Goal: Task Accomplishment & Management: Use online tool/utility

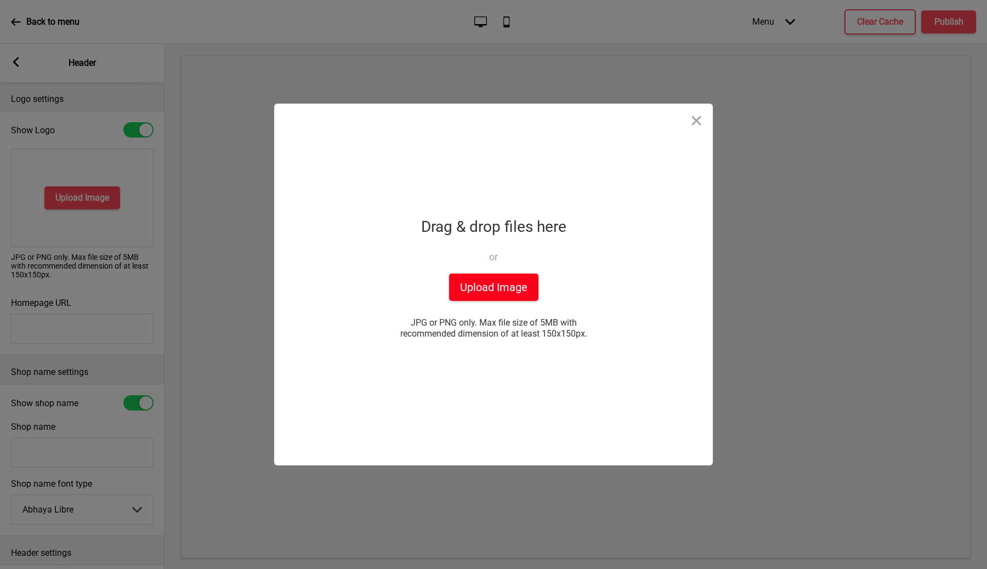
click at [496, 288] on button "Upload Image" at bounding box center [493, 287] width 89 height 27
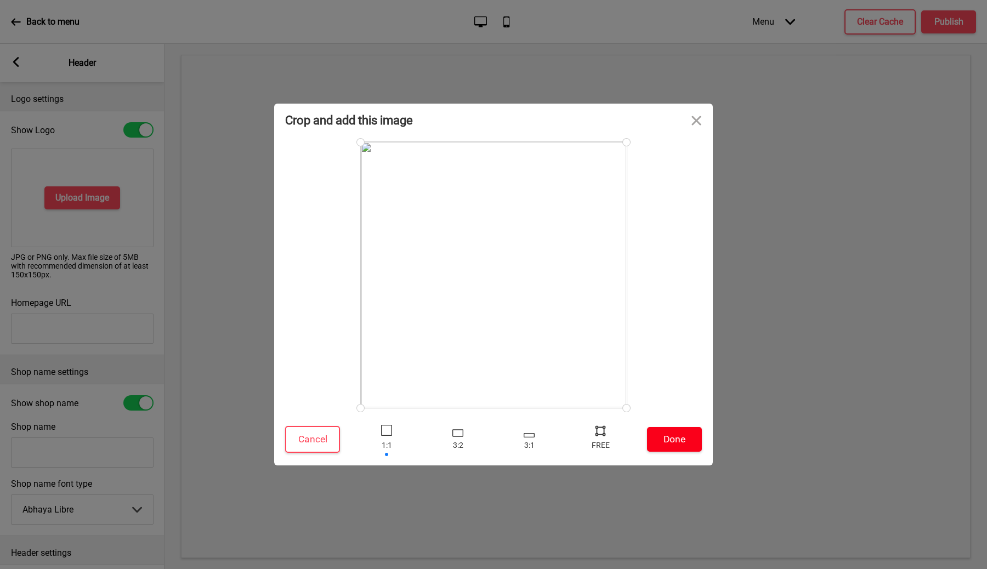
click at [669, 442] on button "Done" at bounding box center [674, 439] width 55 height 25
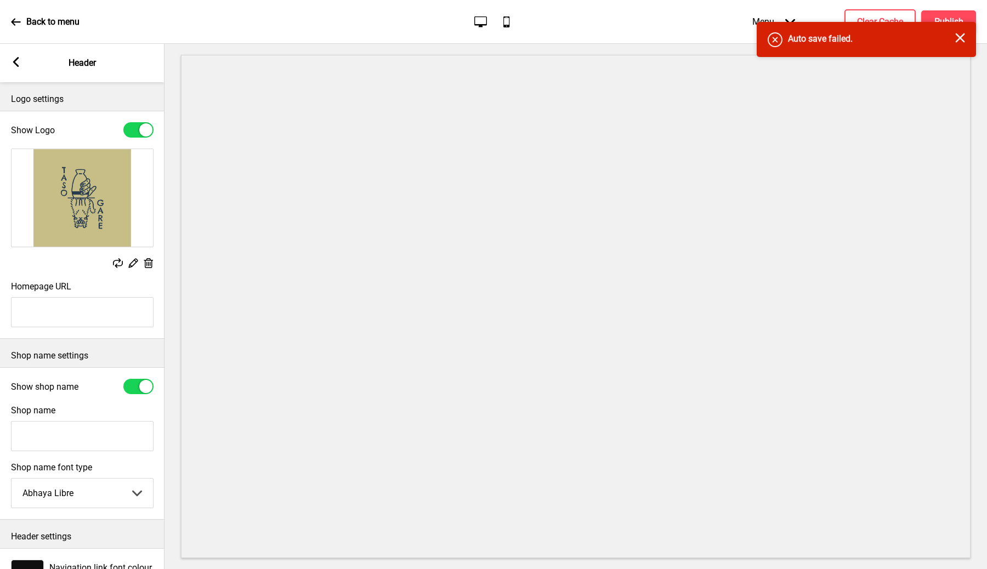
click at [77, 314] on input "Homepage URL" at bounding box center [82, 312] width 143 height 30
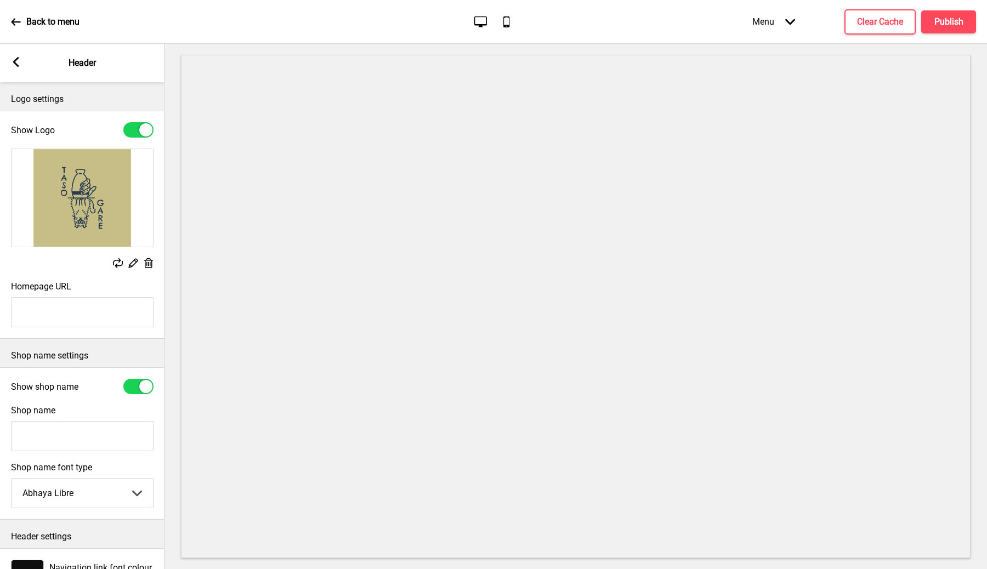
scroll to position [55, 0]
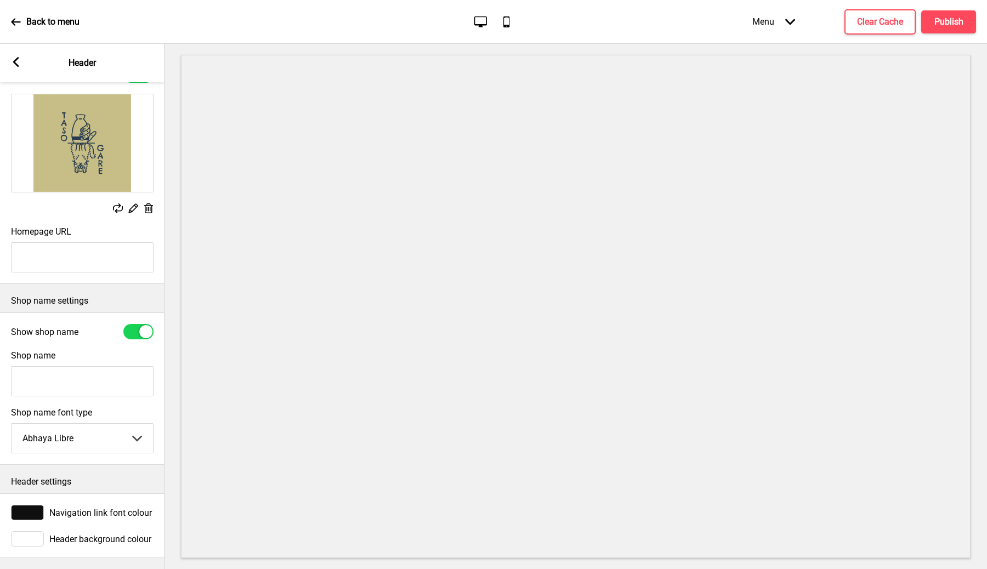
click at [89, 375] on input "Shop name" at bounding box center [82, 381] width 143 height 30
type input "Tasogare"
click at [12, 63] on rect at bounding box center [16, 62] width 10 height 10
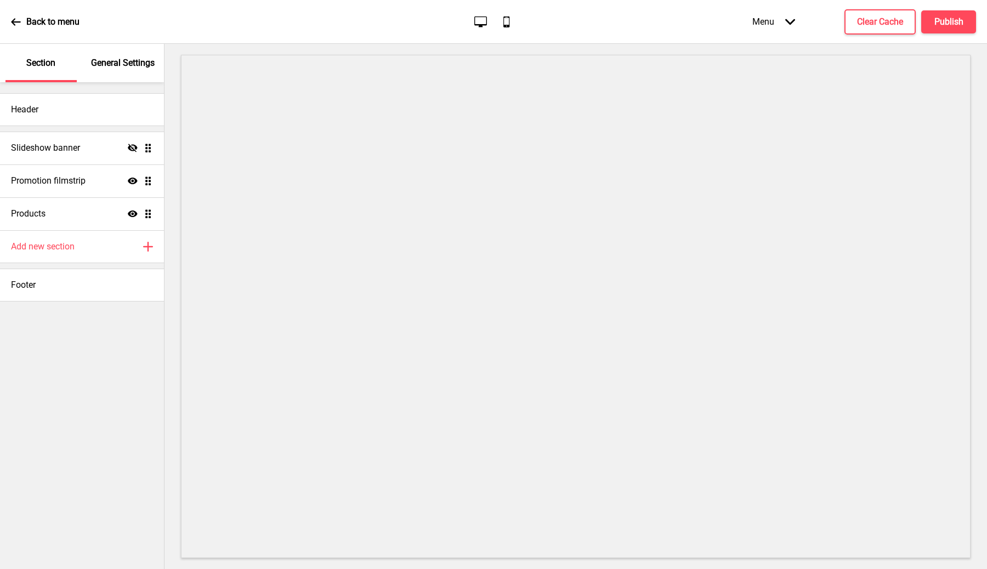
click at [19, 19] on icon at bounding box center [16, 22] width 10 height 10
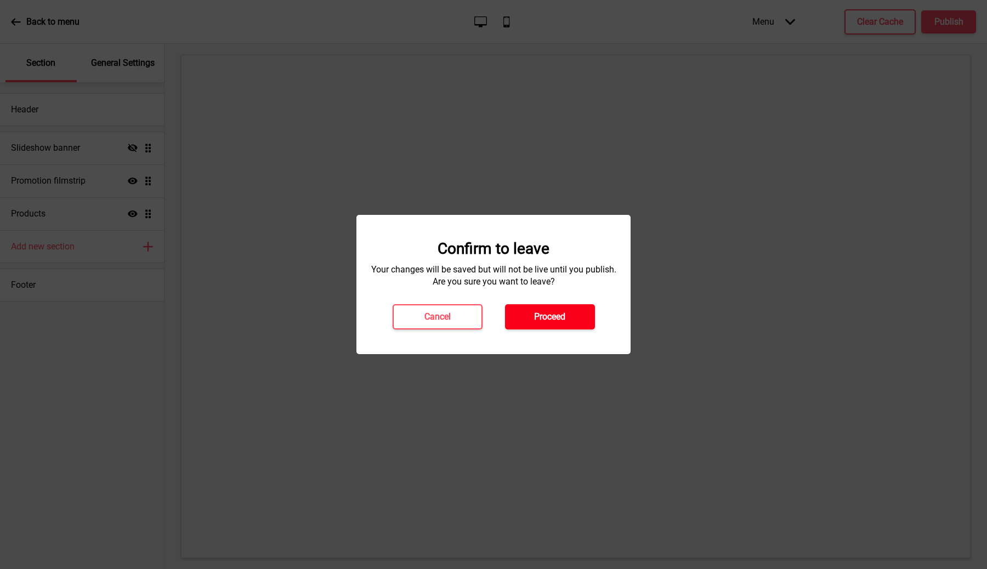
click at [543, 315] on h4 "Proceed" at bounding box center [549, 317] width 31 height 12
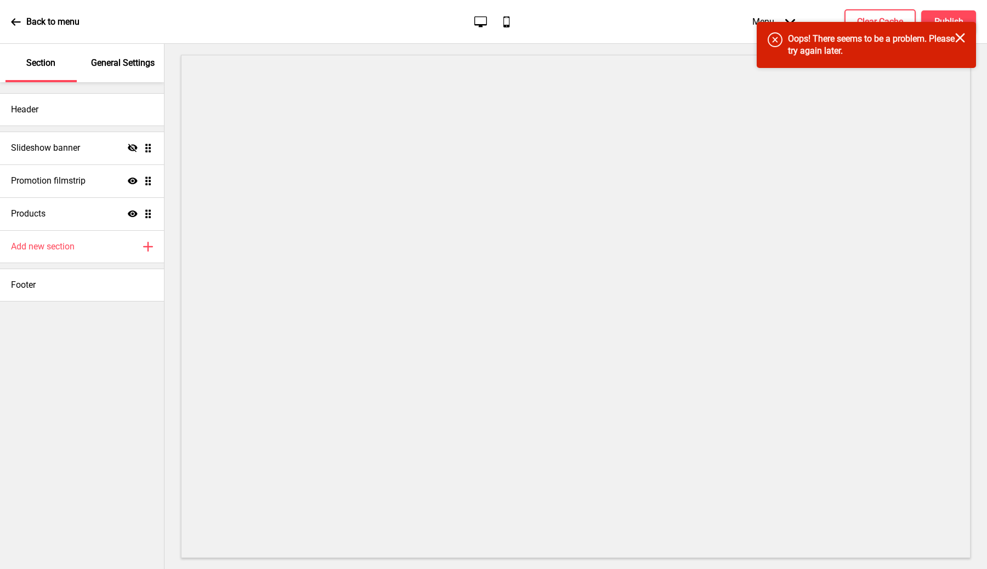
click at [956, 42] on rect at bounding box center [960, 38] width 10 height 10
